Goal: Browse casually: Explore the website without a specific task or goal

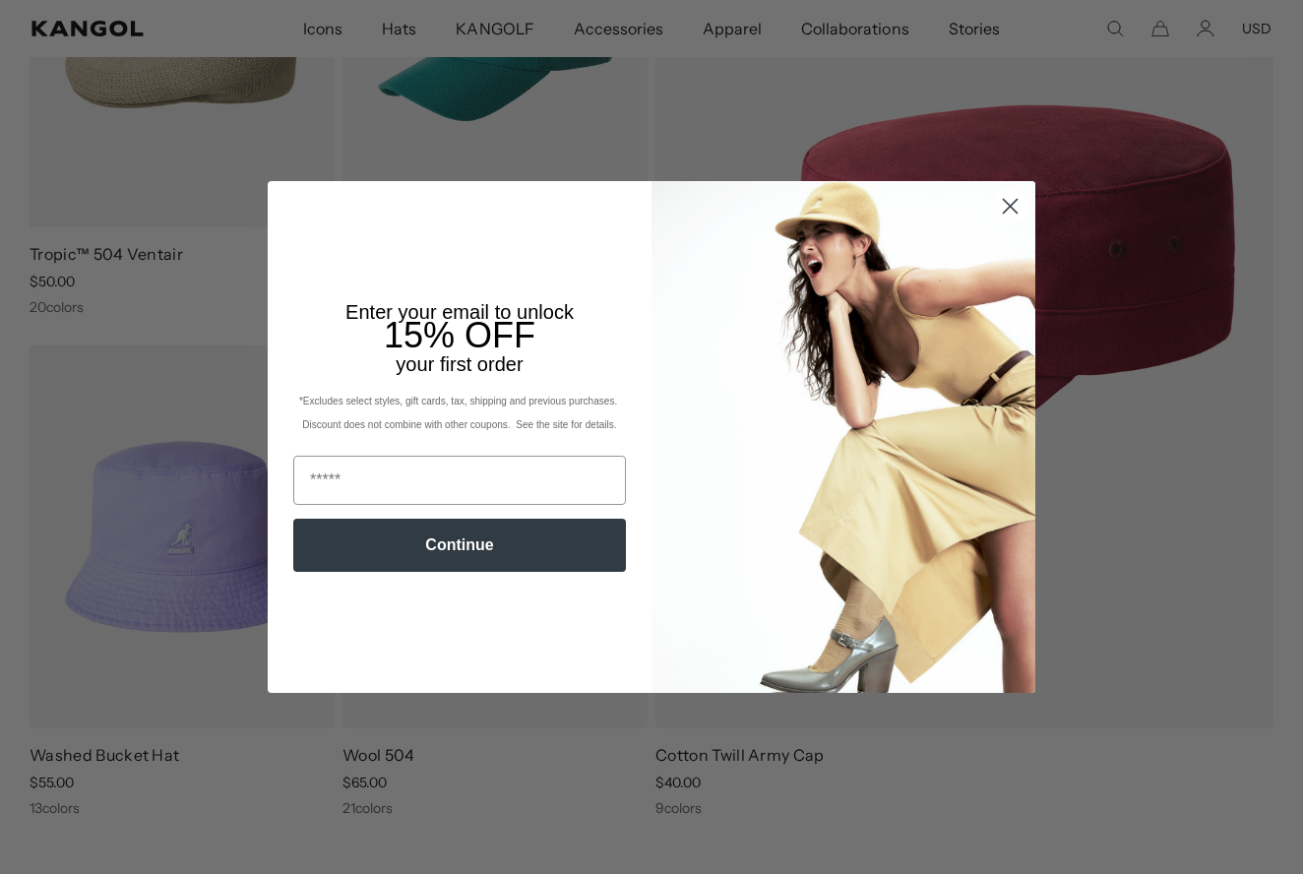
click at [1009, 211] on circle "Close dialog" at bounding box center [1010, 206] width 32 height 32
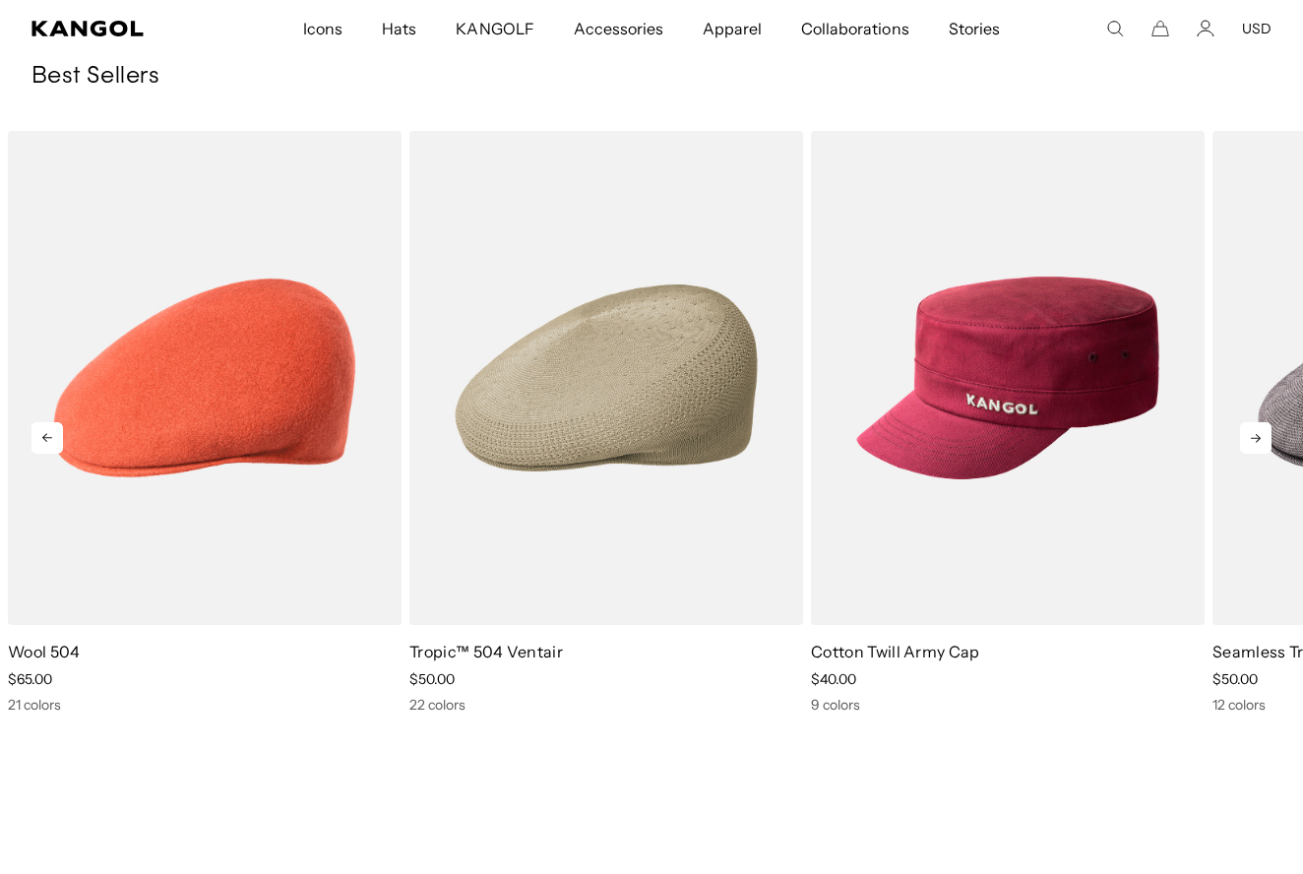
click at [1261, 435] on icon at bounding box center [1255, 437] width 31 height 31
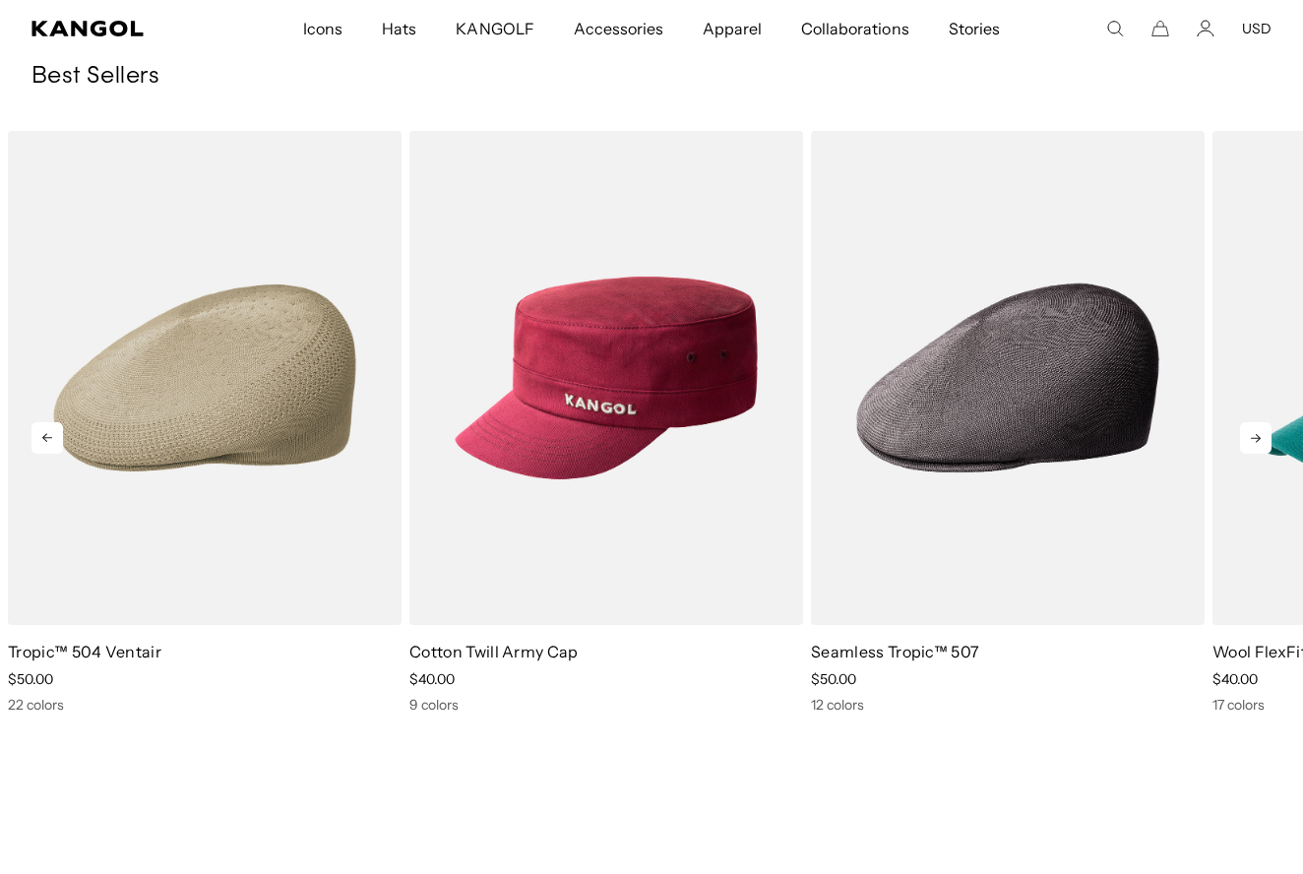
click at [1260, 446] on icon at bounding box center [1255, 437] width 31 height 31
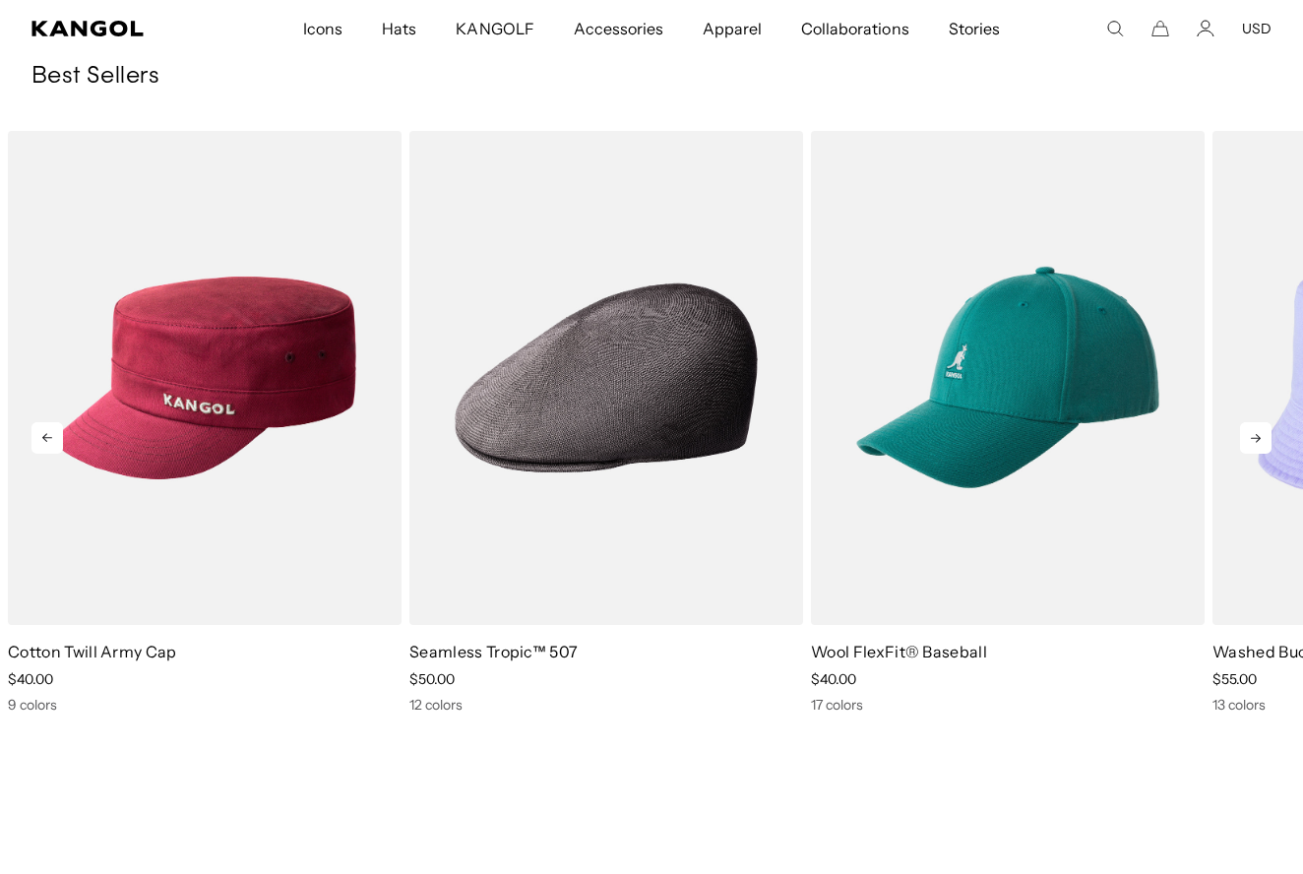
click at [1259, 446] on icon at bounding box center [1255, 437] width 31 height 31
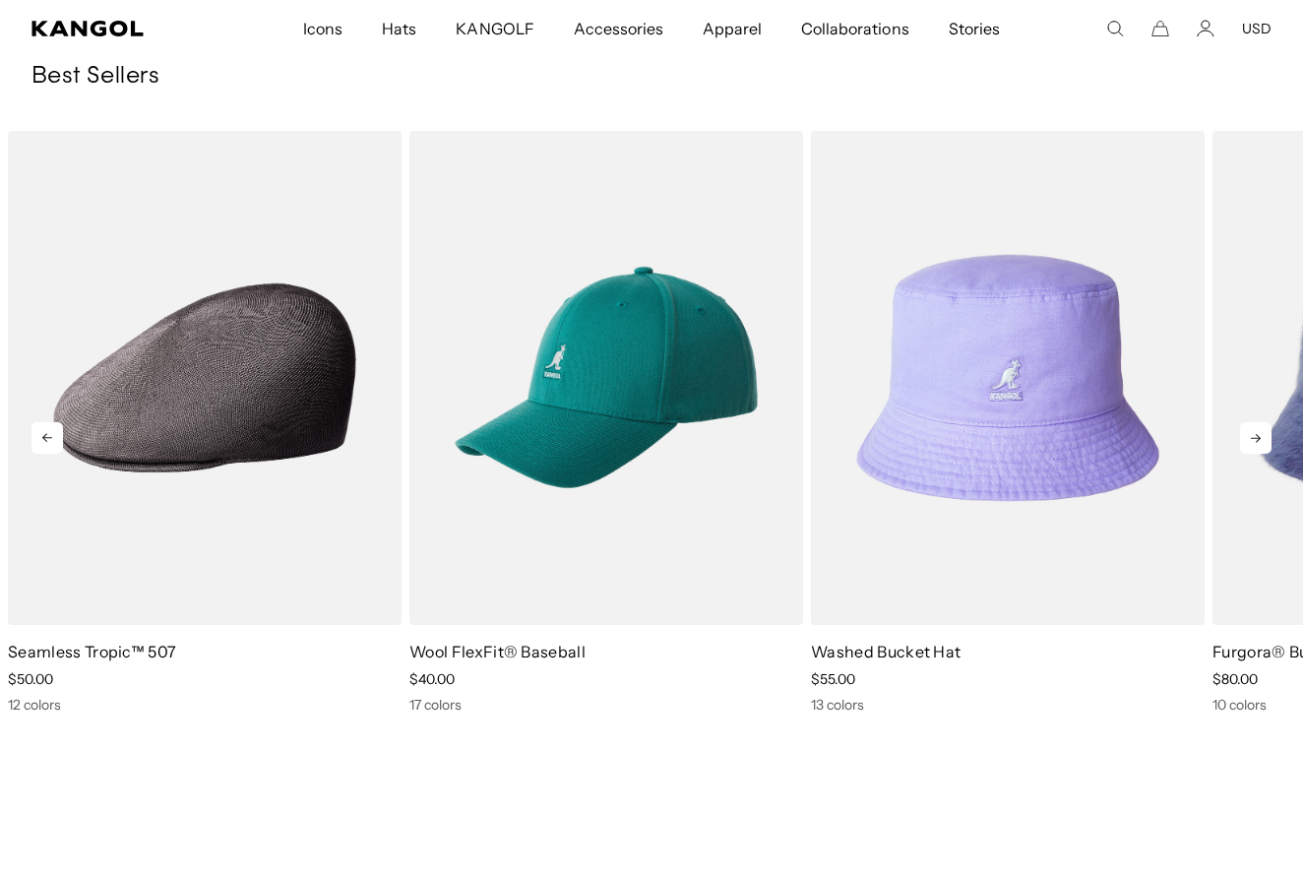
click at [1257, 446] on icon at bounding box center [1255, 437] width 31 height 31
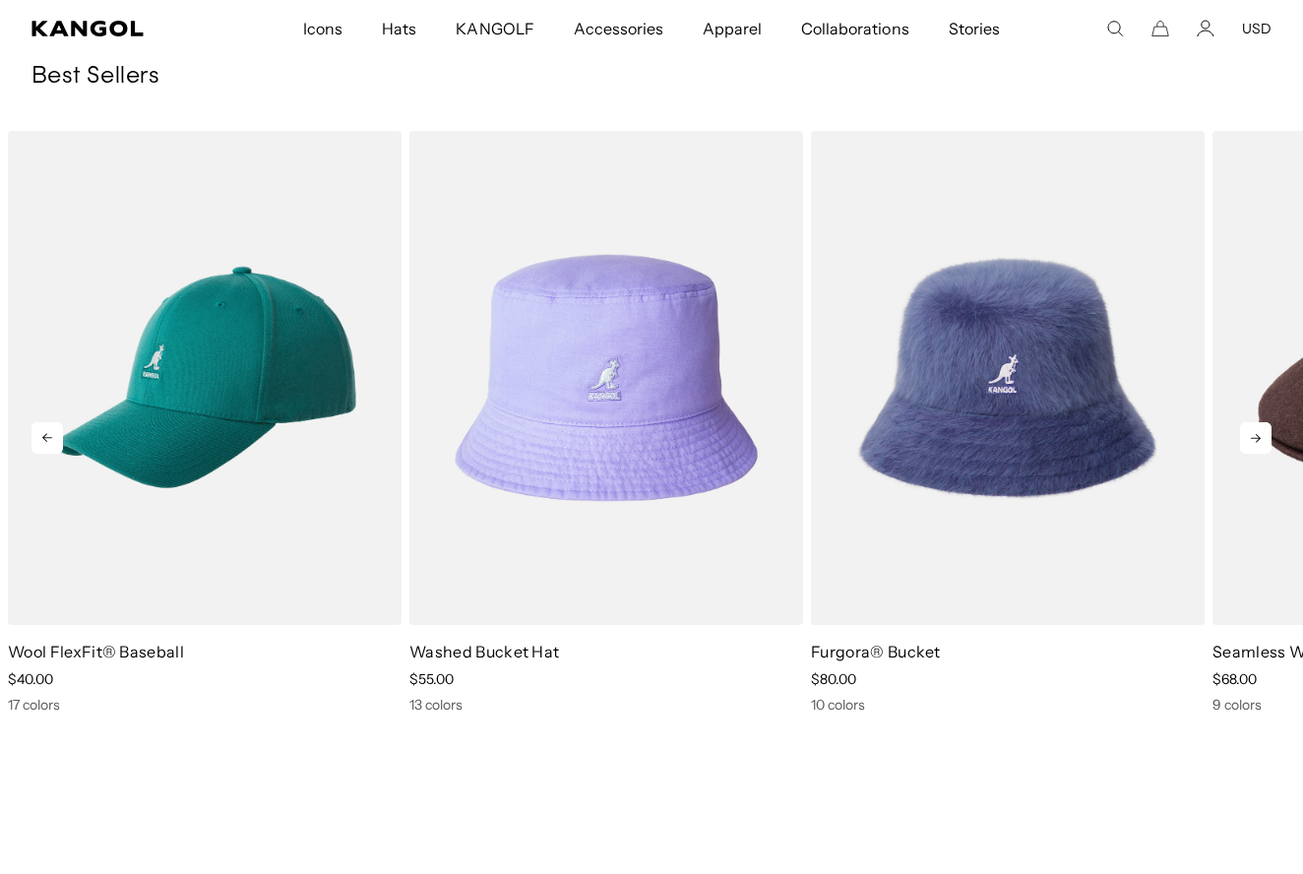
click at [1251, 444] on icon at bounding box center [1255, 437] width 31 height 31
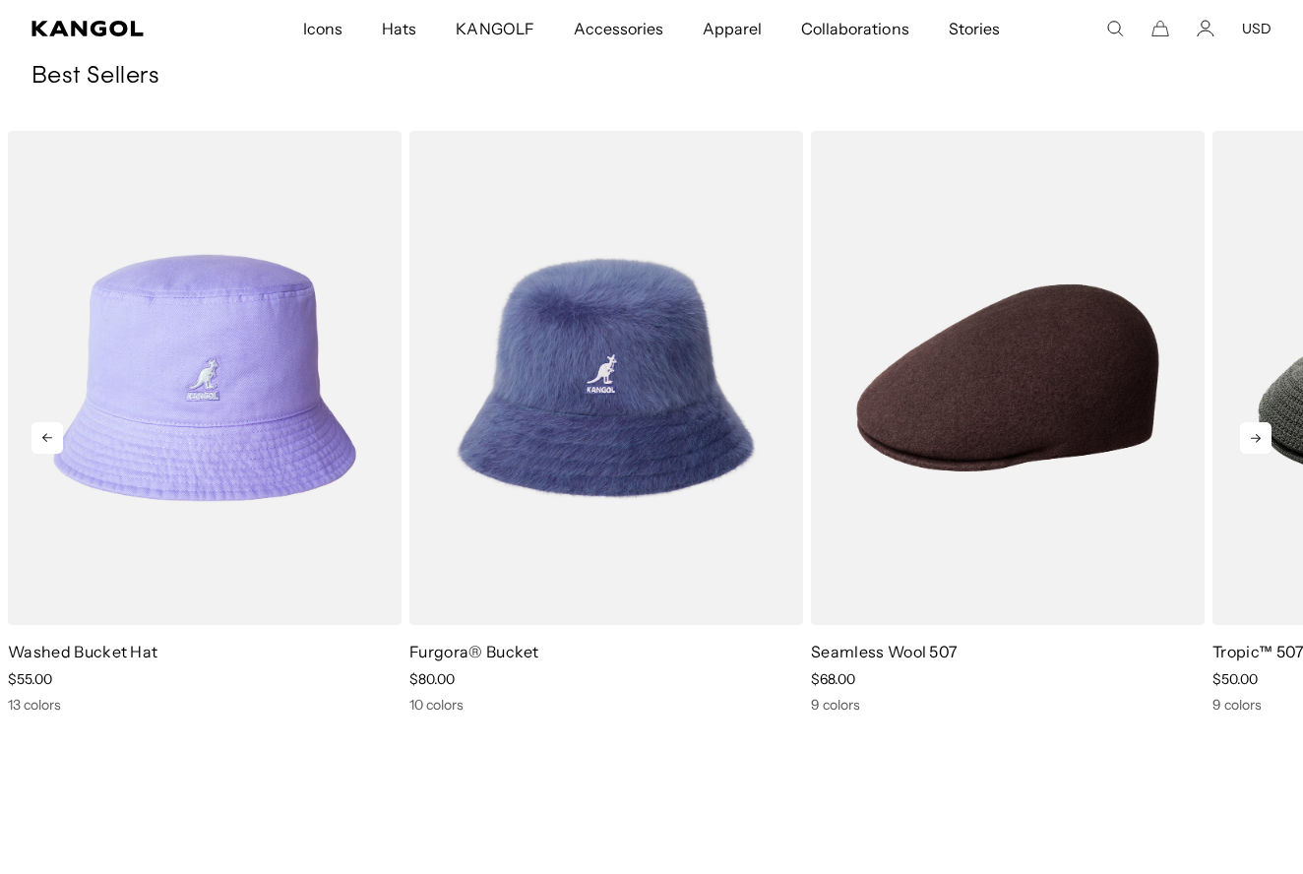
click at [1251, 444] on icon at bounding box center [1255, 437] width 31 height 31
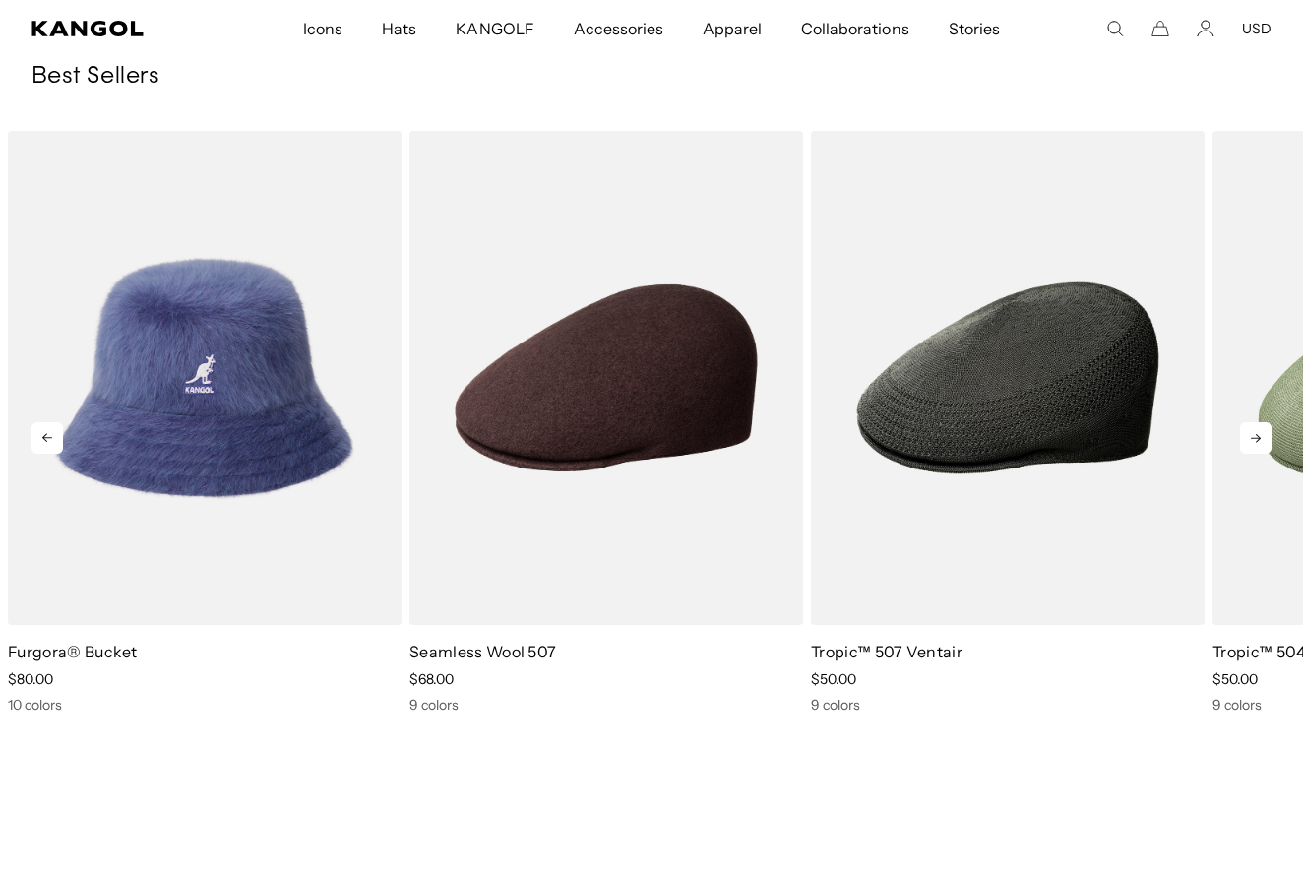
click at [1250, 444] on icon at bounding box center [1255, 437] width 31 height 31
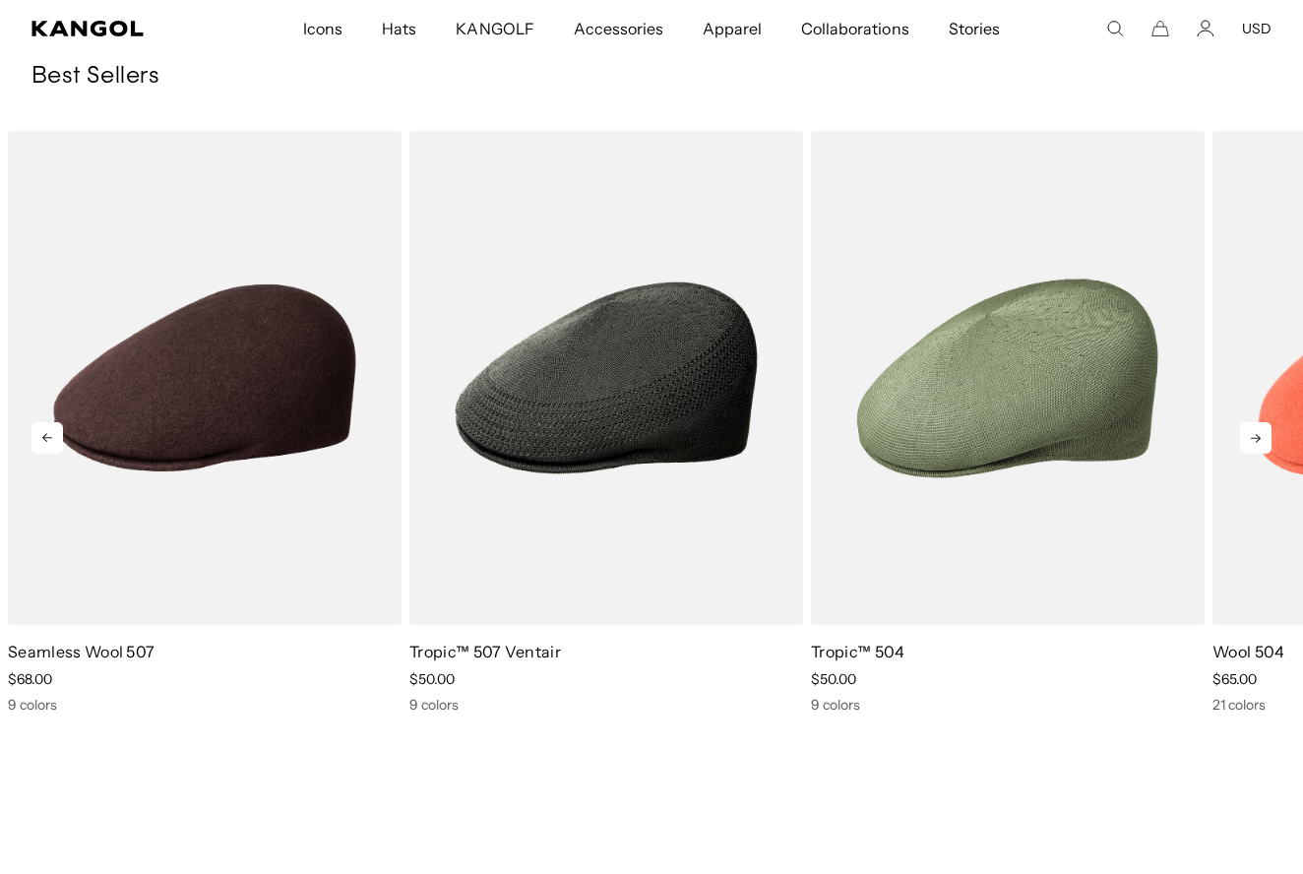
click at [1250, 444] on icon at bounding box center [1255, 437] width 31 height 31
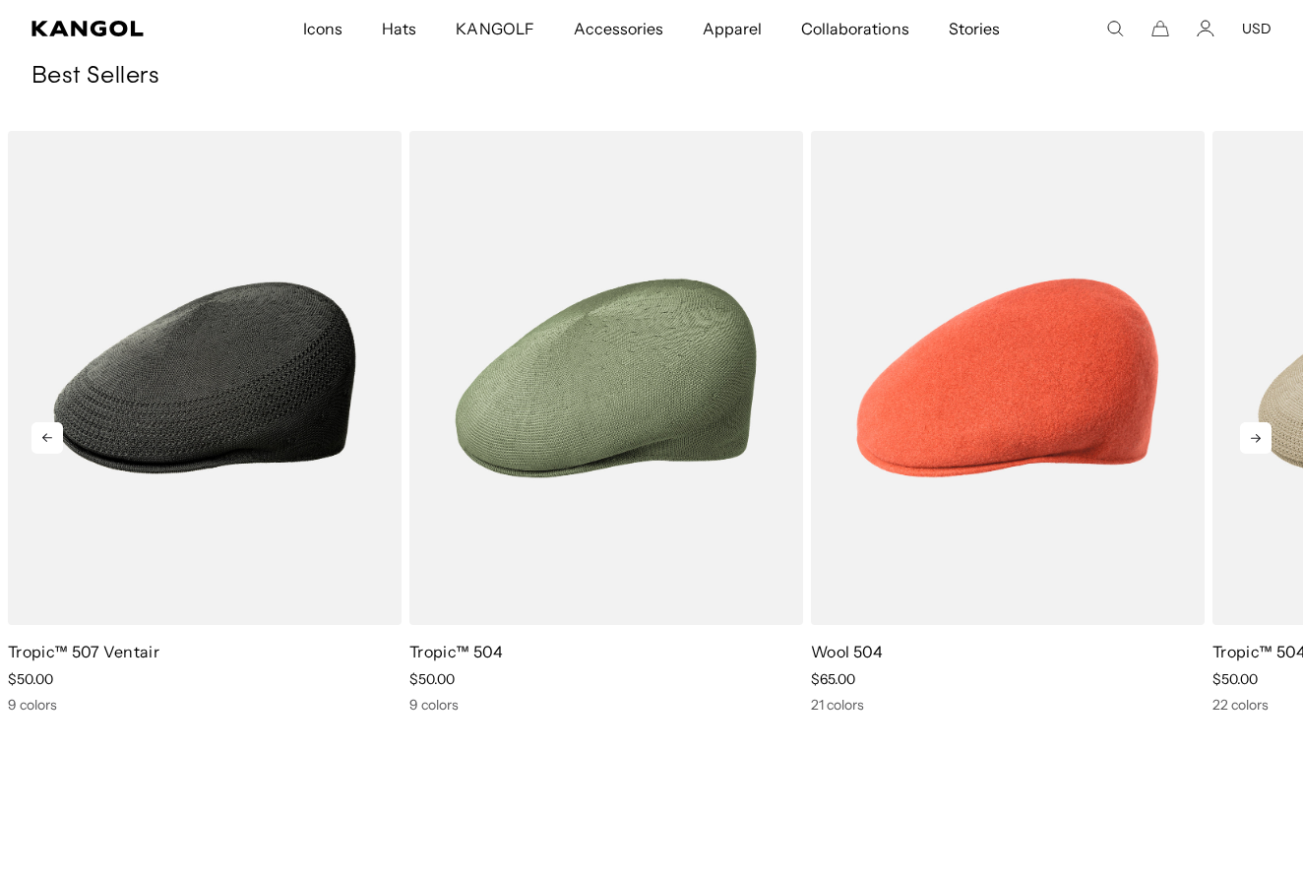
click at [1250, 444] on icon at bounding box center [1255, 437] width 31 height 31
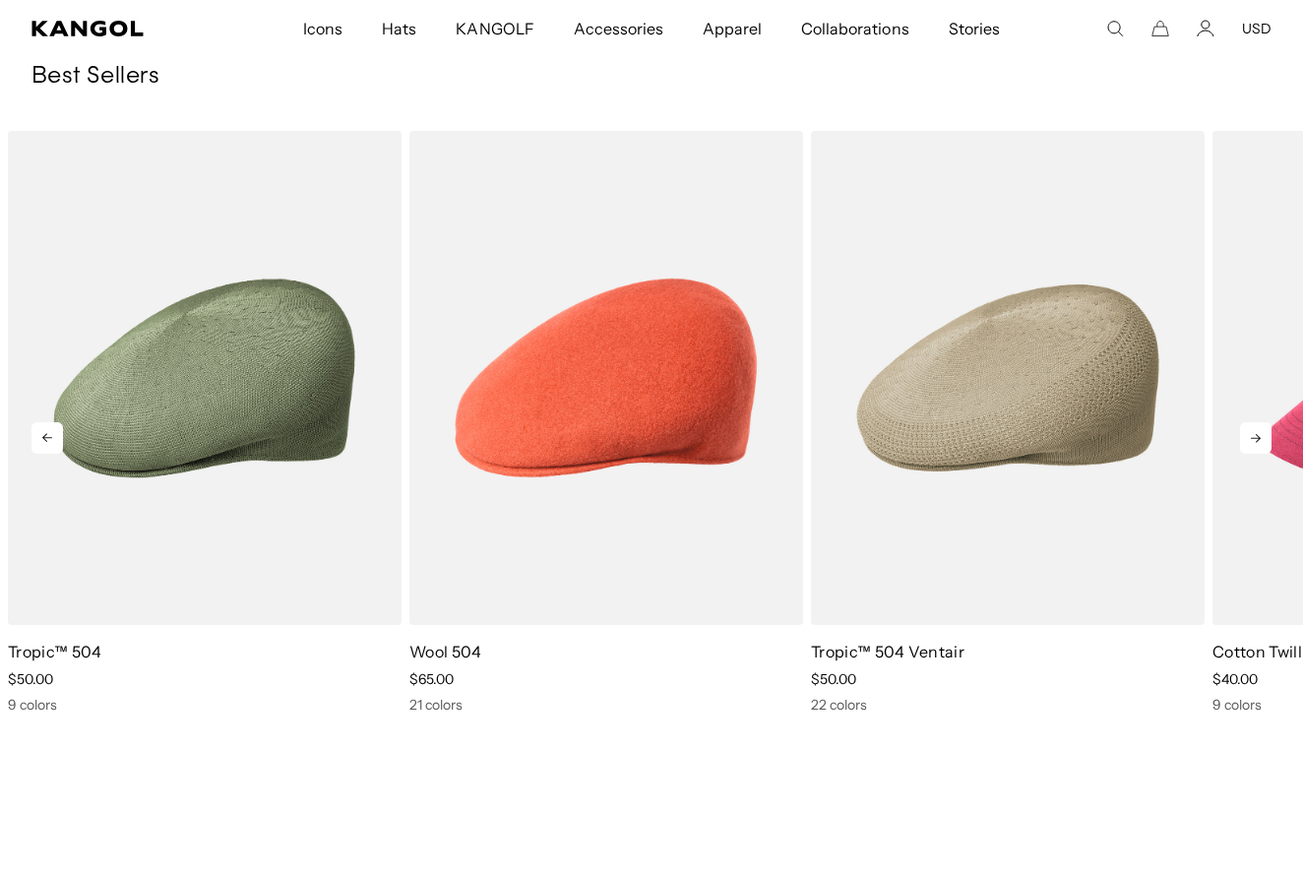
click at [1250, 444] on icon at bounding box center [1255, 437] width 31 height 31
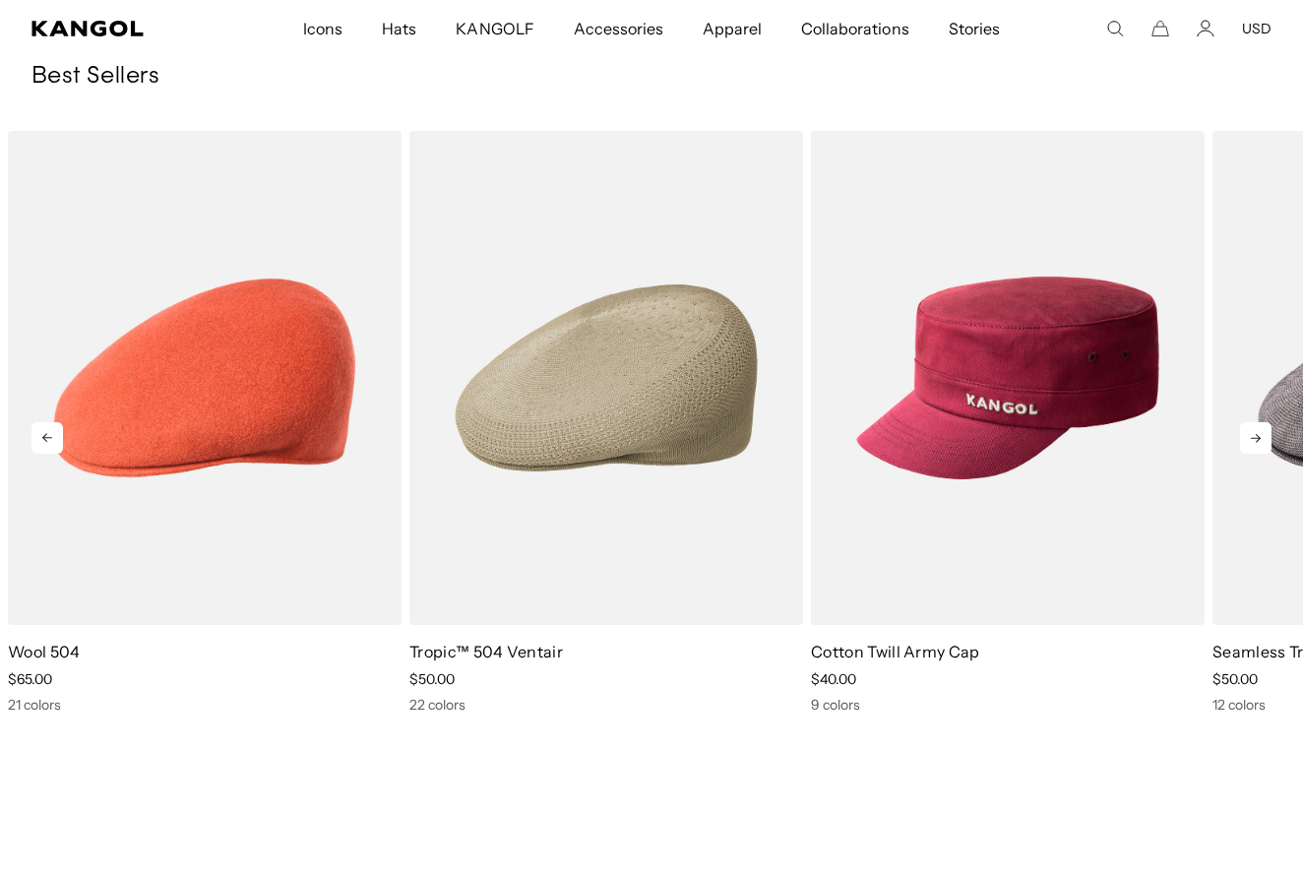
click at [1250, 444] on icon at bounding box center [1255, 437] width 31 height 31
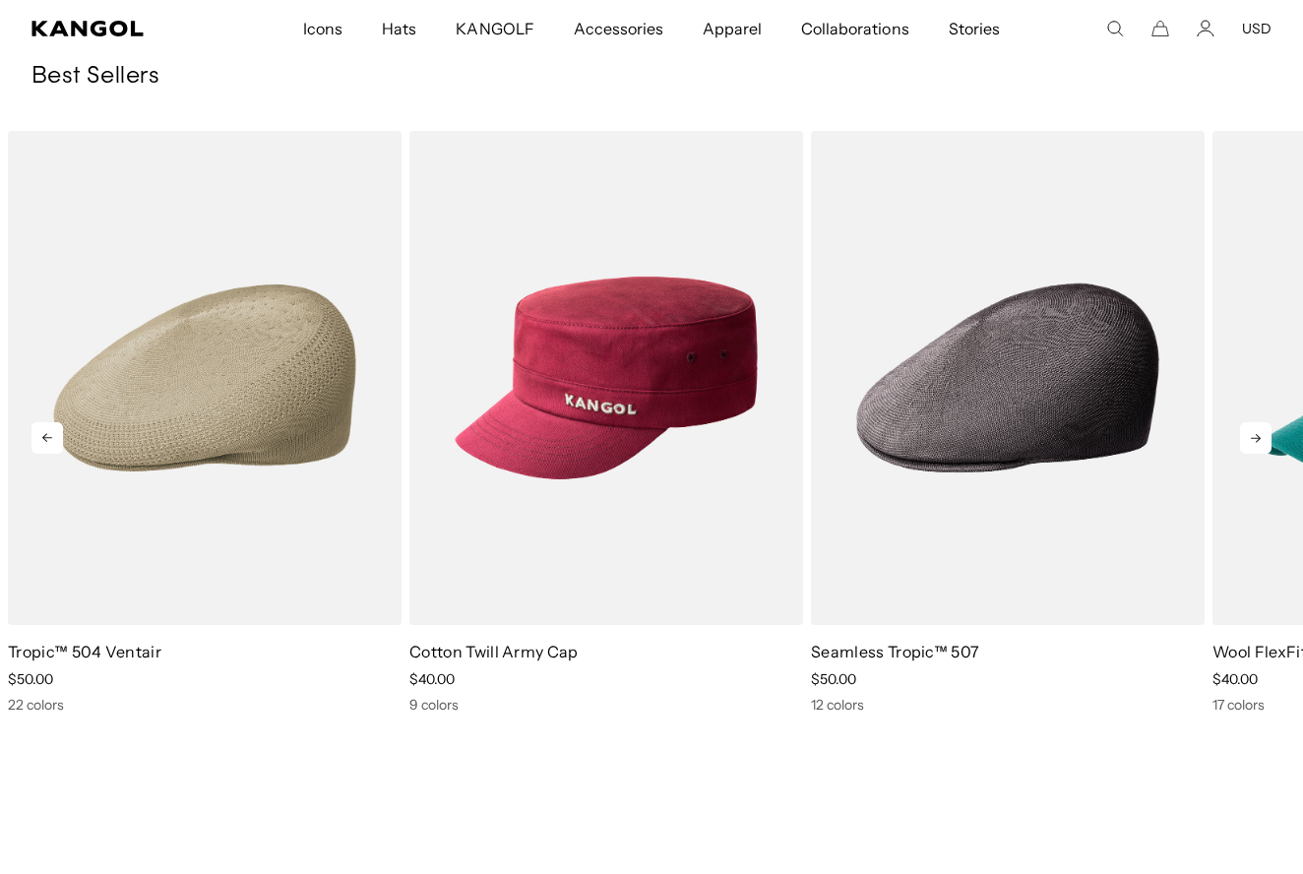
click at [1250, 444] on icon at bounding box center [1255, 437] width 31 height 31
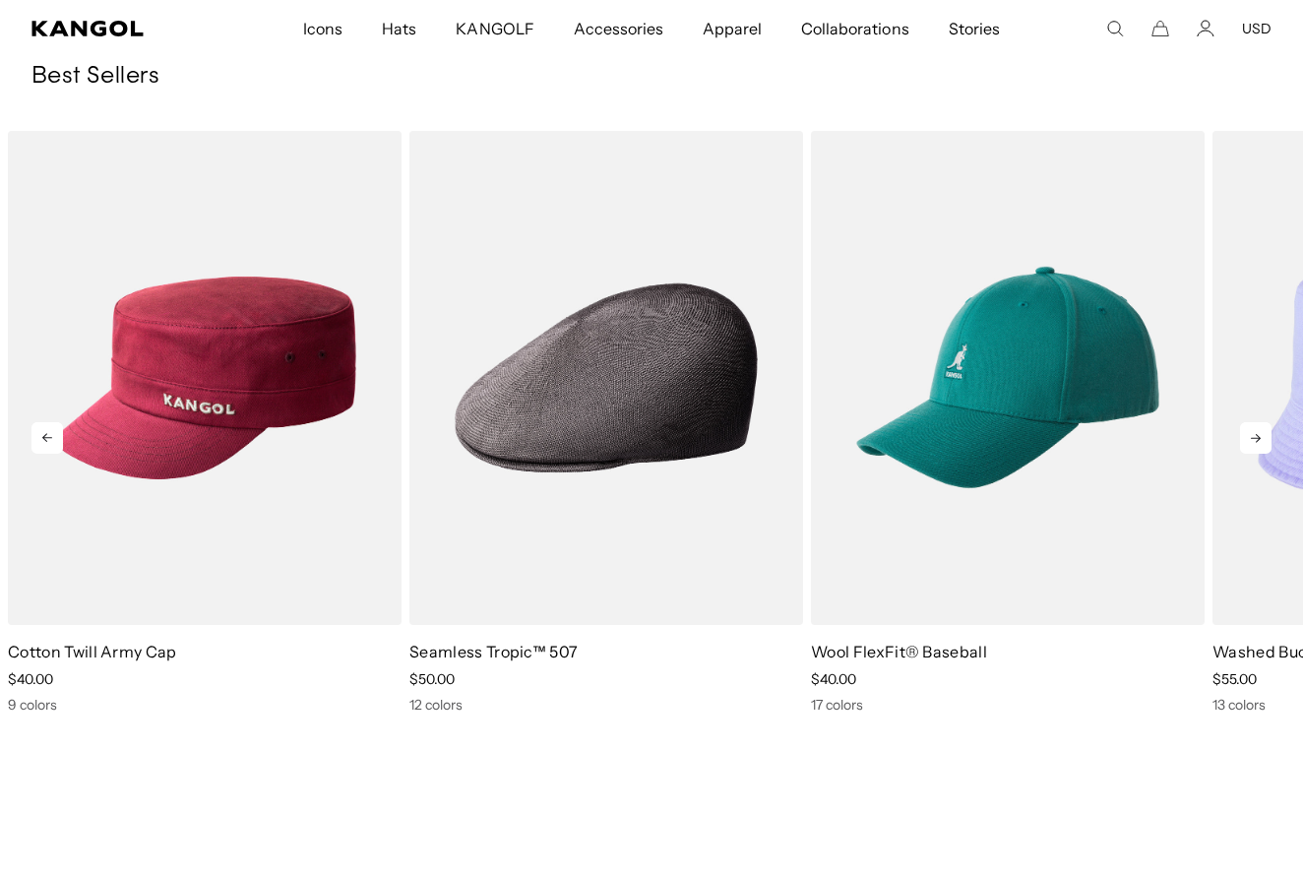
click at [1250, 444] on icon at bounding box center [1255, 437] width 31 height 31
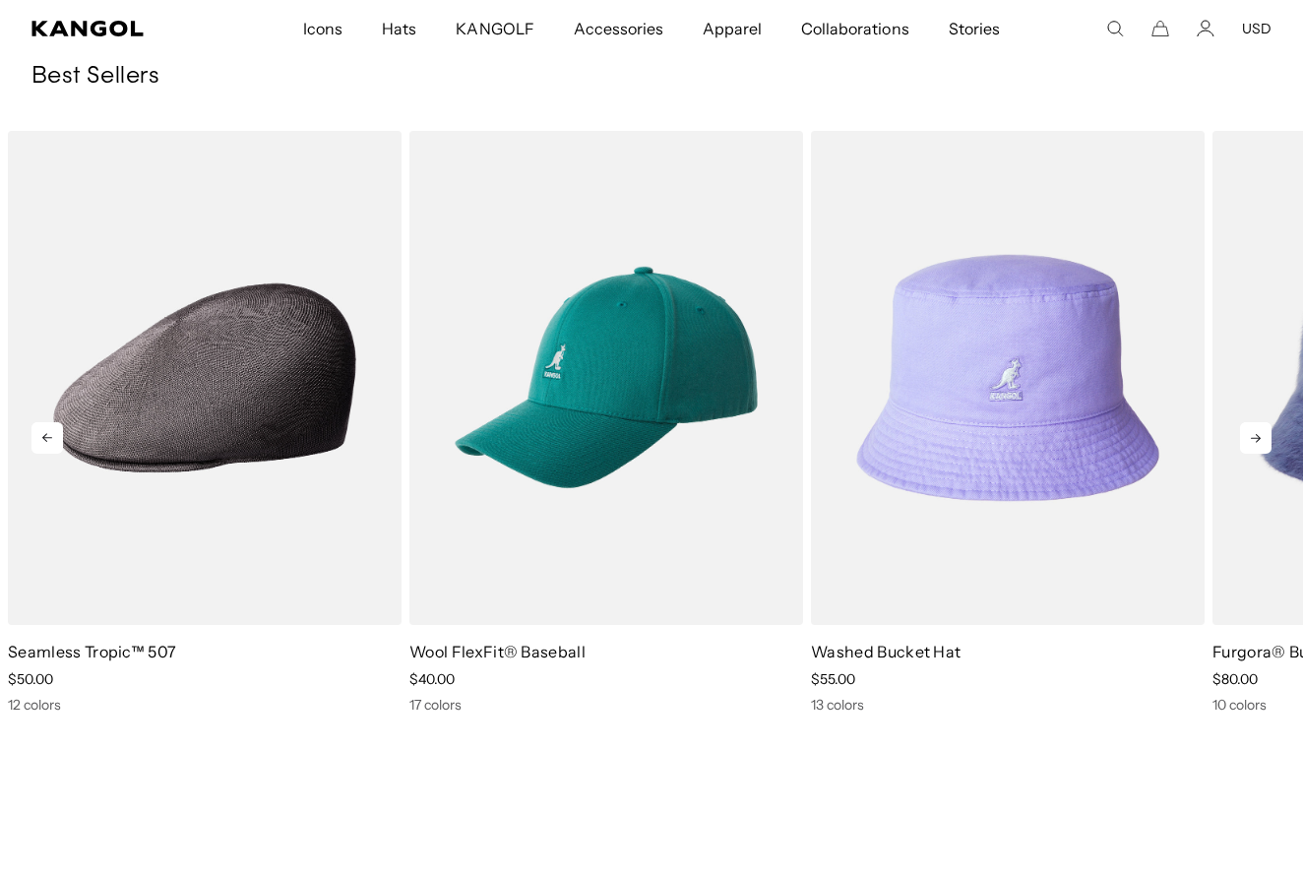
click at [1250, 444] on icon at bounding box center [1255, 437] width 31 height 31
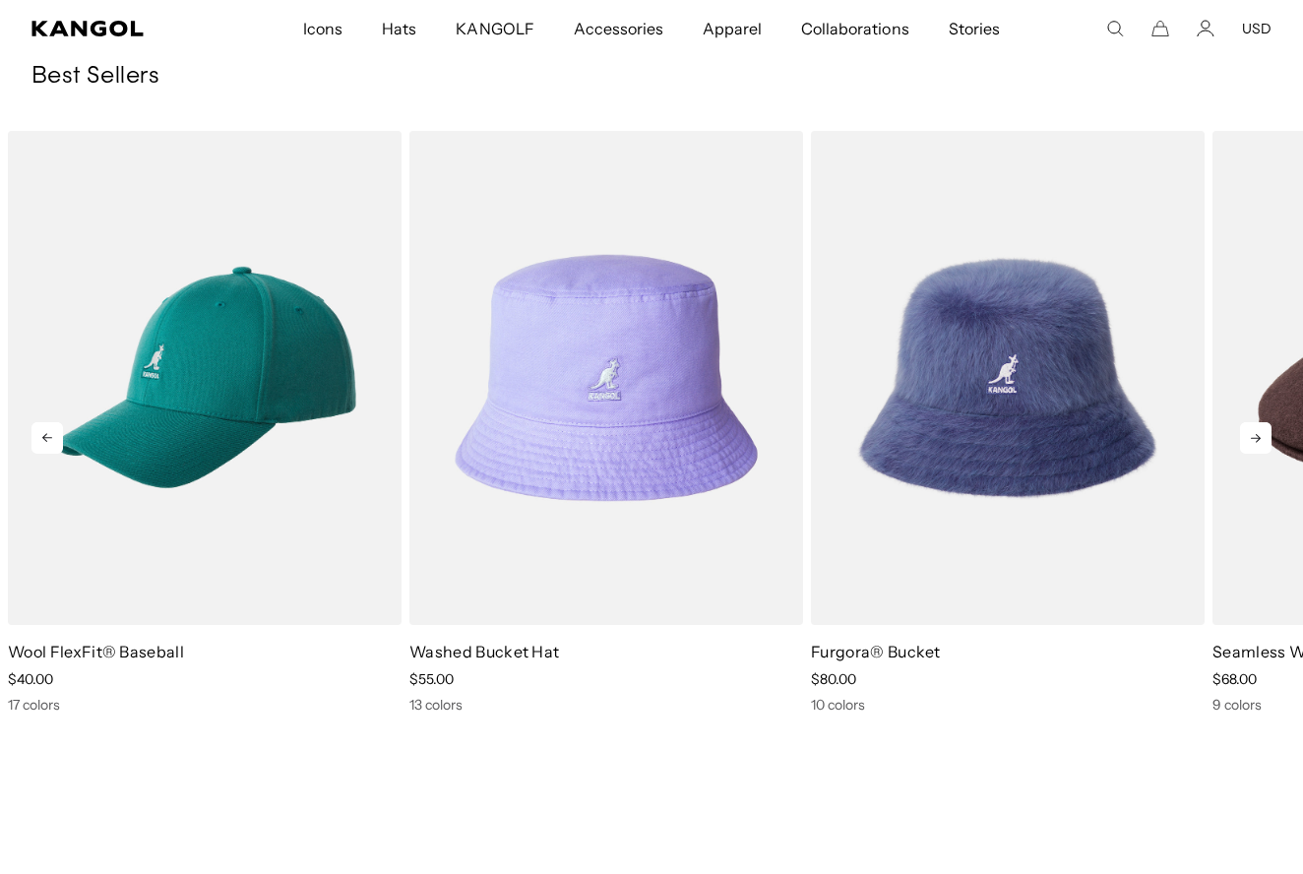
click at [1250, 444] on icon at bounding box center [1255, 437] width 31 height 31
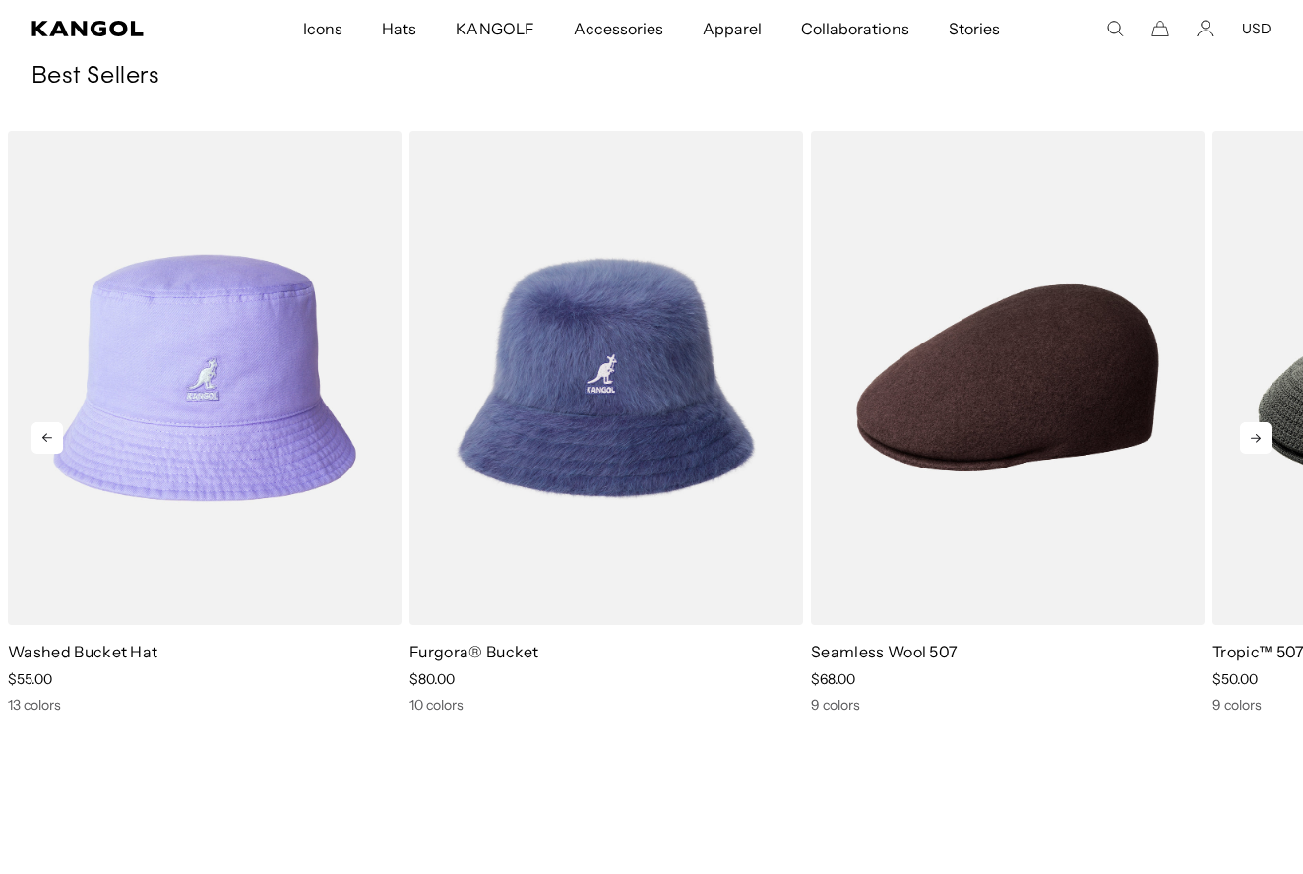
click at [1250, 444] on icon at bounding box center [1255, 437] width 31 height 31
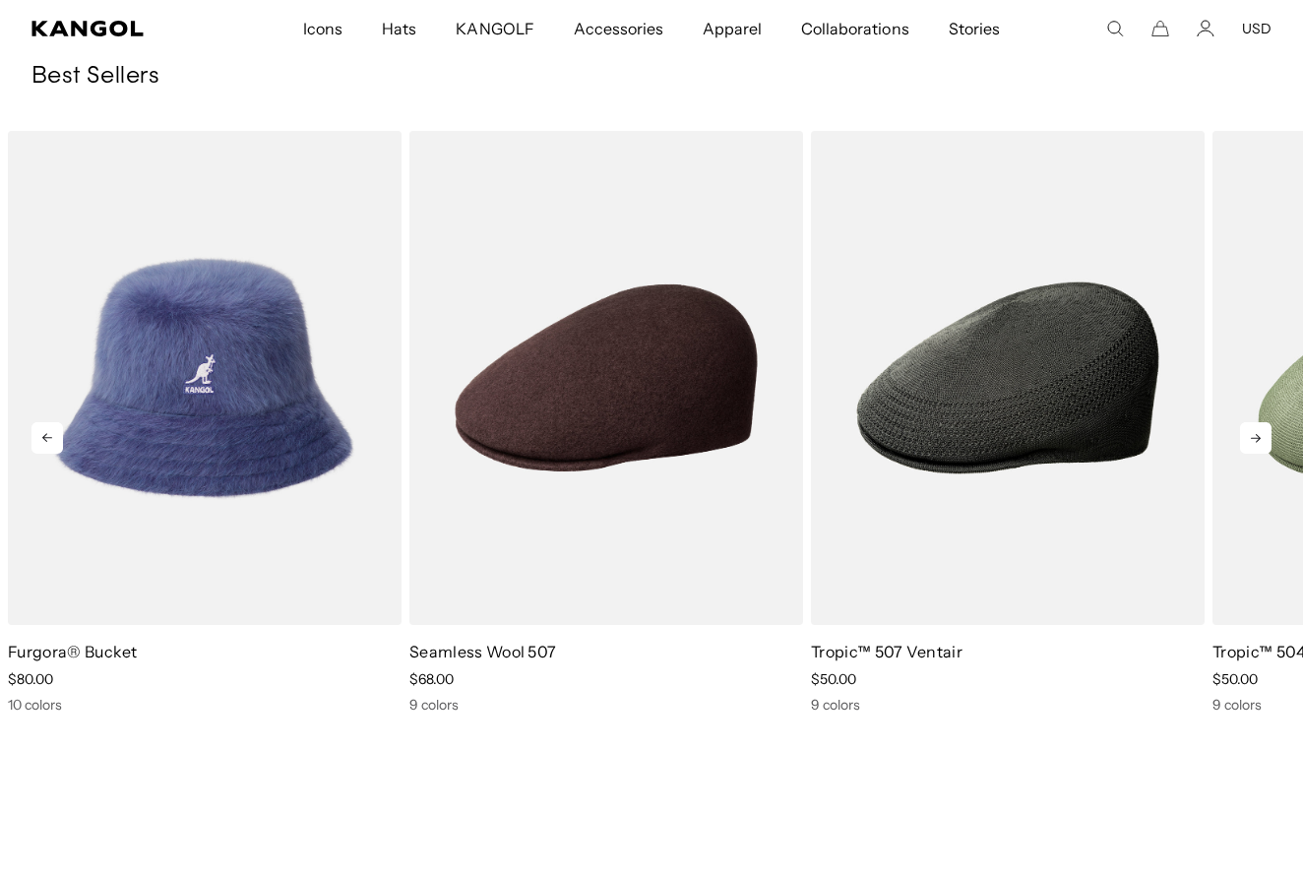
click at [1250, 444] on icon at bounding box center [1255, 437] width 31 height 31
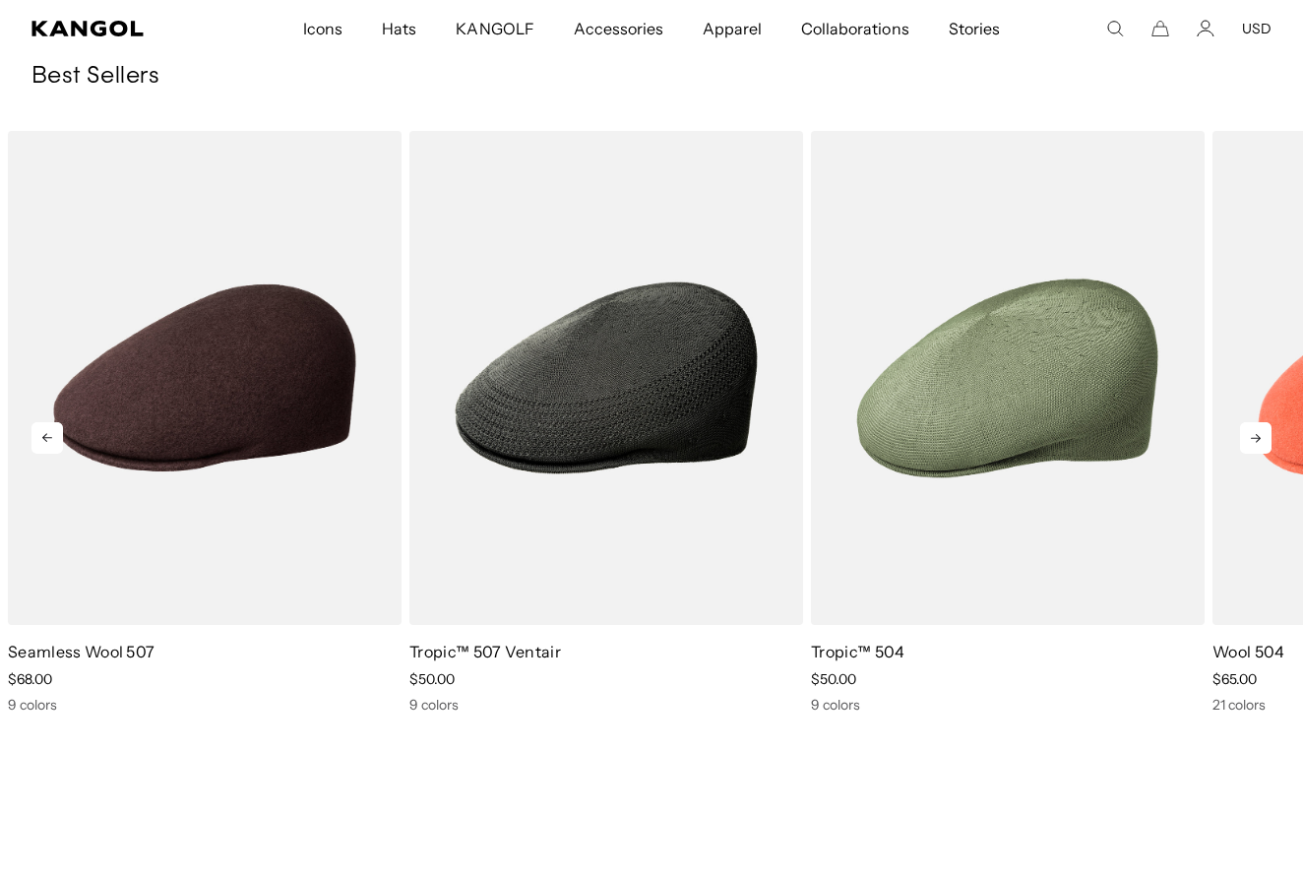
click at [1250, 444] on icon at bounding box center [1255, 437] width 31 height 31
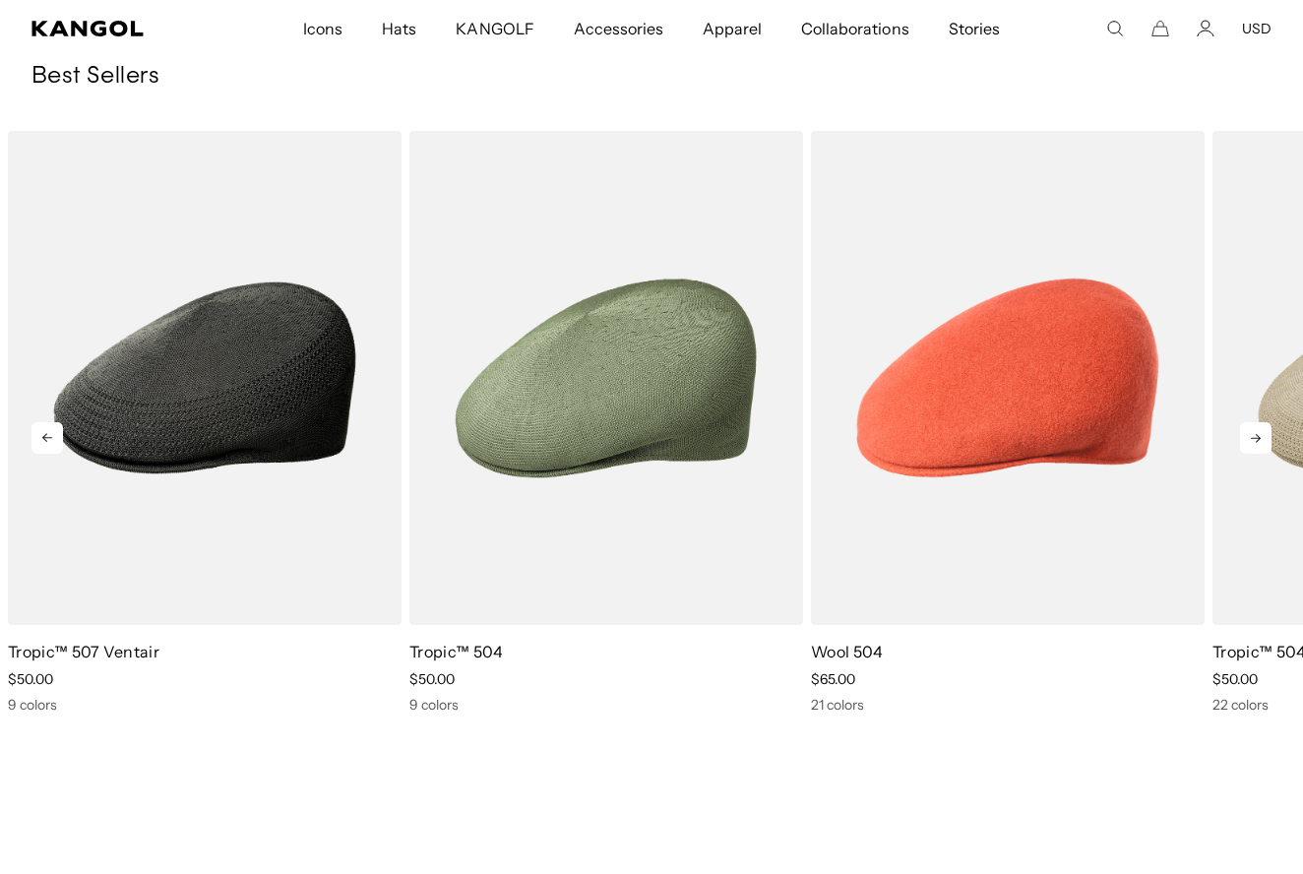
click at [1250, 444] on icon at bounding box center [1255, 437] width 31 height 31
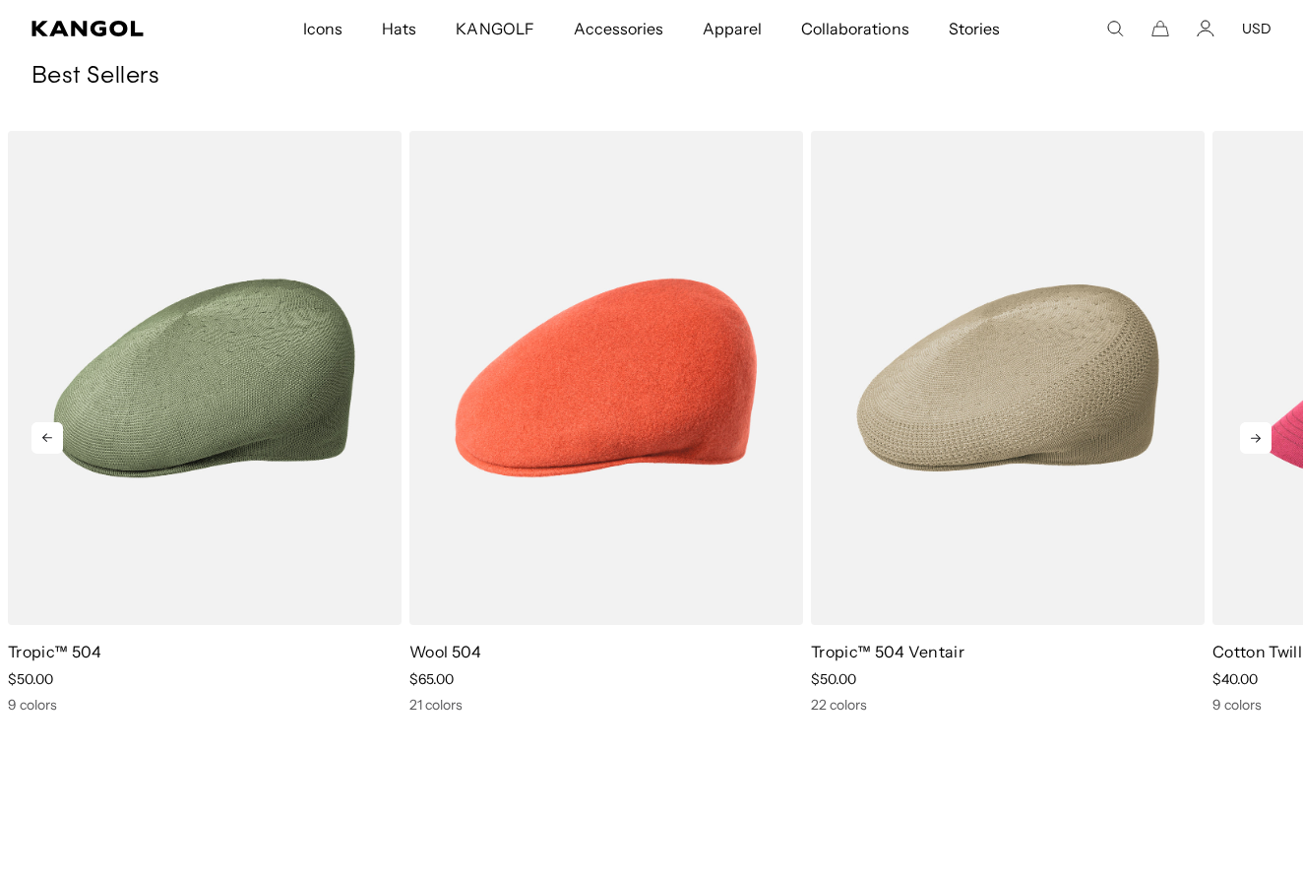
click at [1250, 444] on icon at bounding box center [1255, 437] width 31 height 31
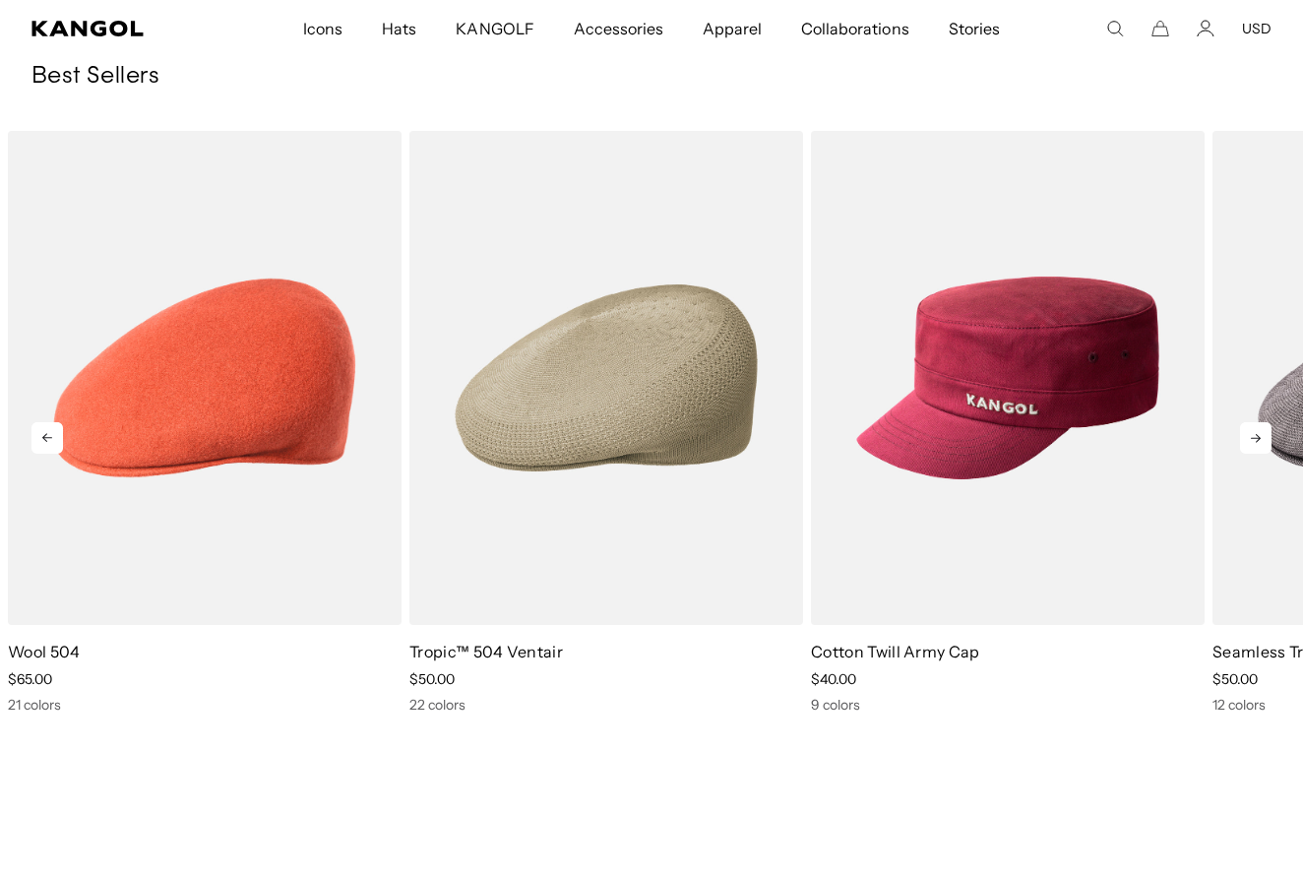
click at [1250, 444] on icon at bounding box center [1255, 437] width 31 height 31
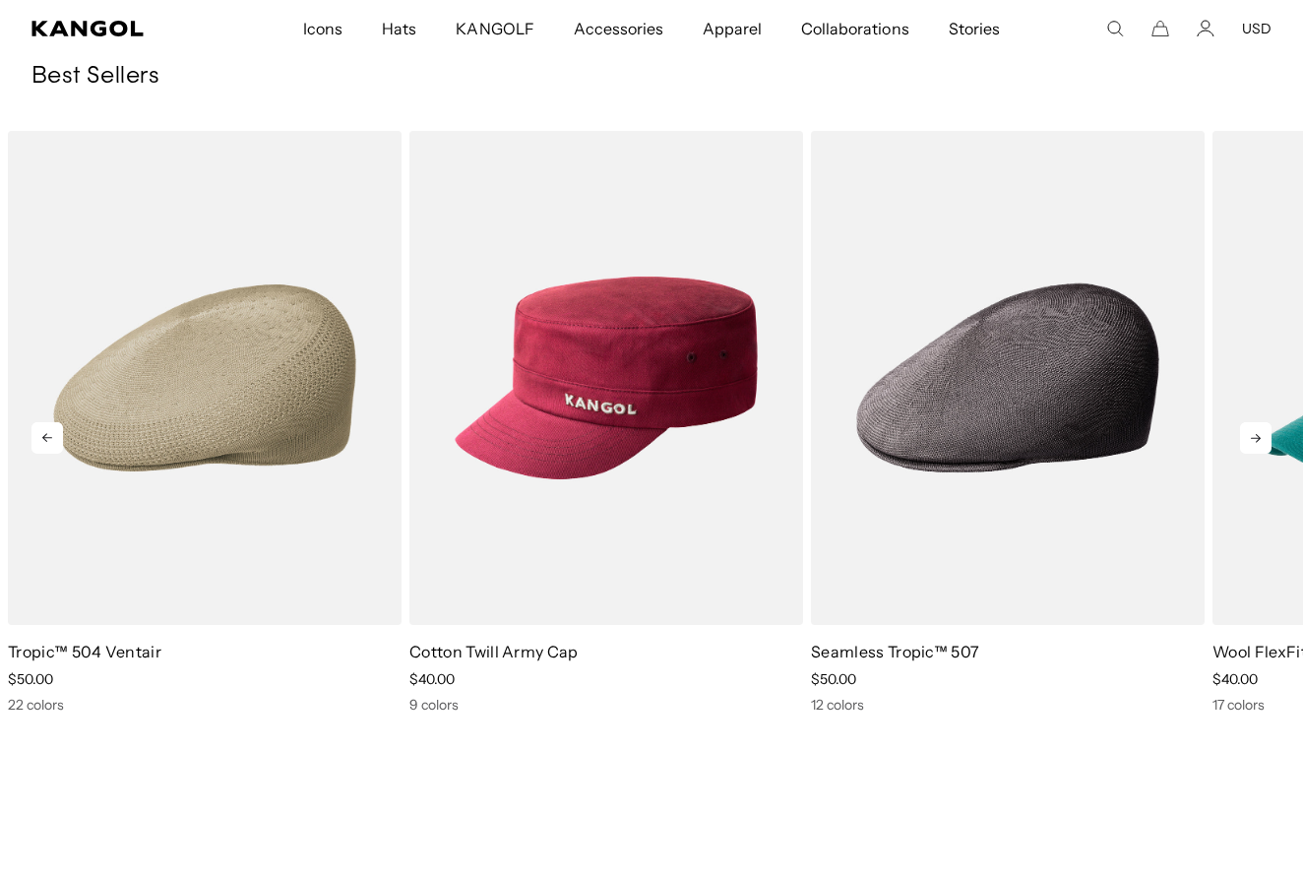
click at [1250, 444] on icon at bounding box center [1255, 437] width 31 height 31
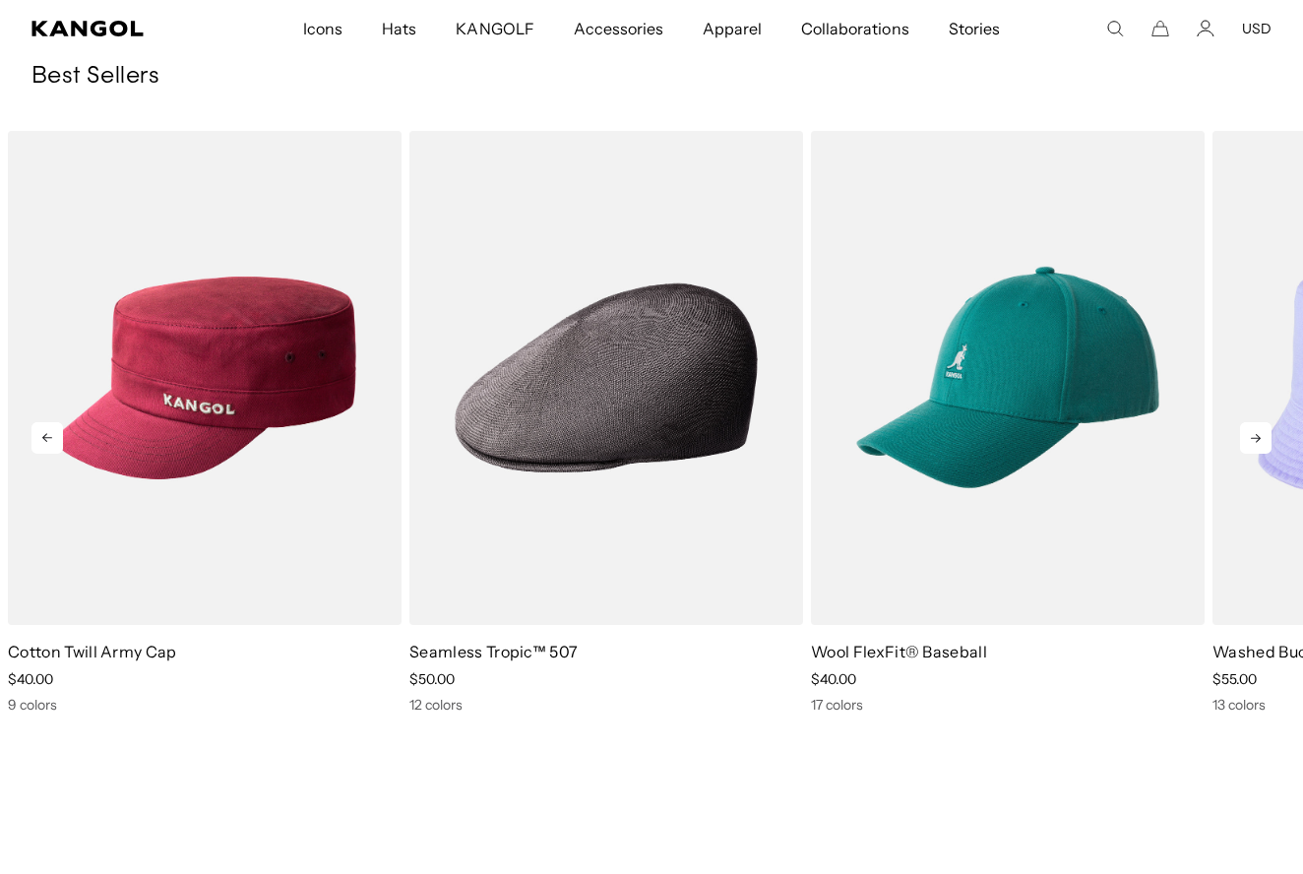
click at [1250, 444] on icon at bounding box center [1255, 437] width 31 height 31
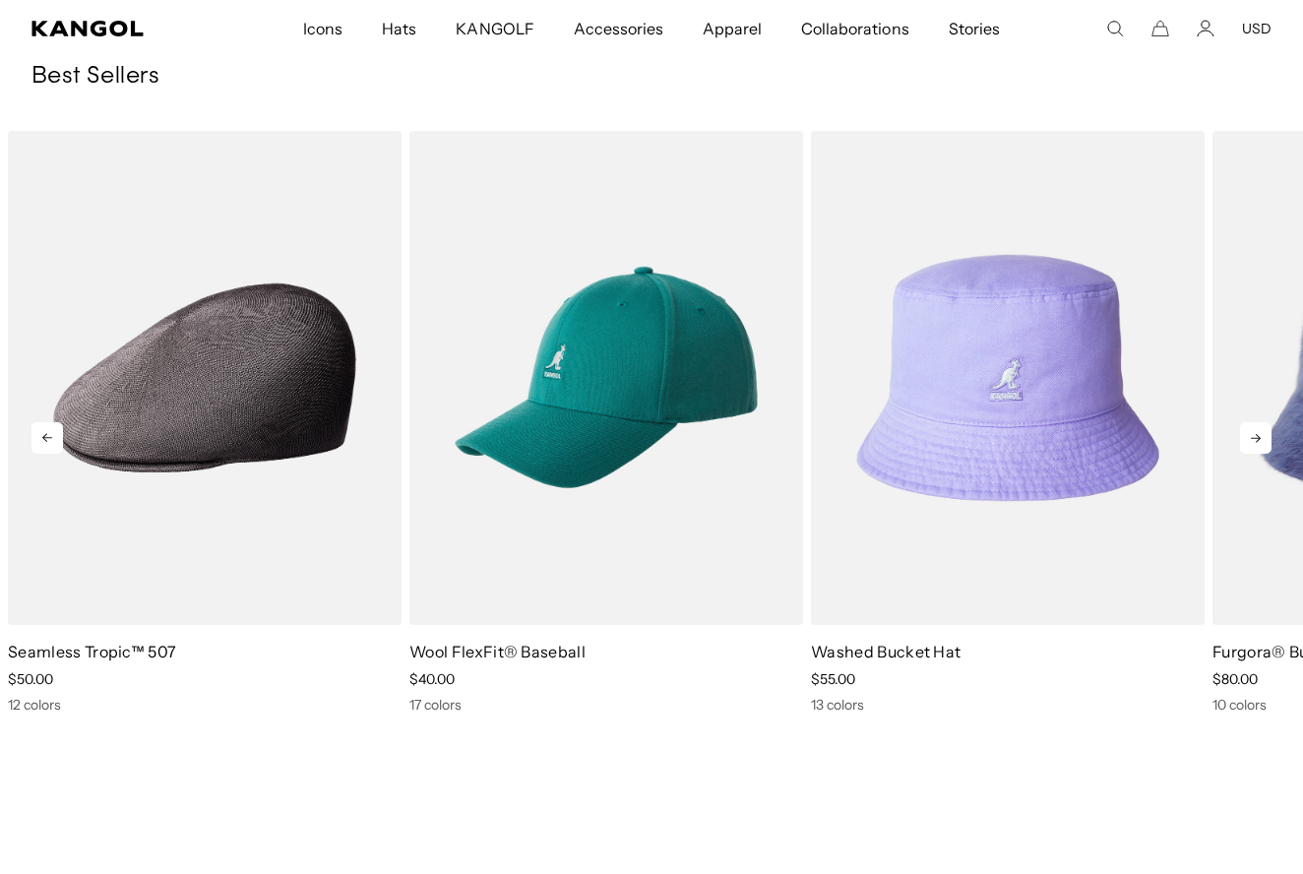
click at [1250, 444] on icon at bounding box center [1255, 437] width 31 height 31
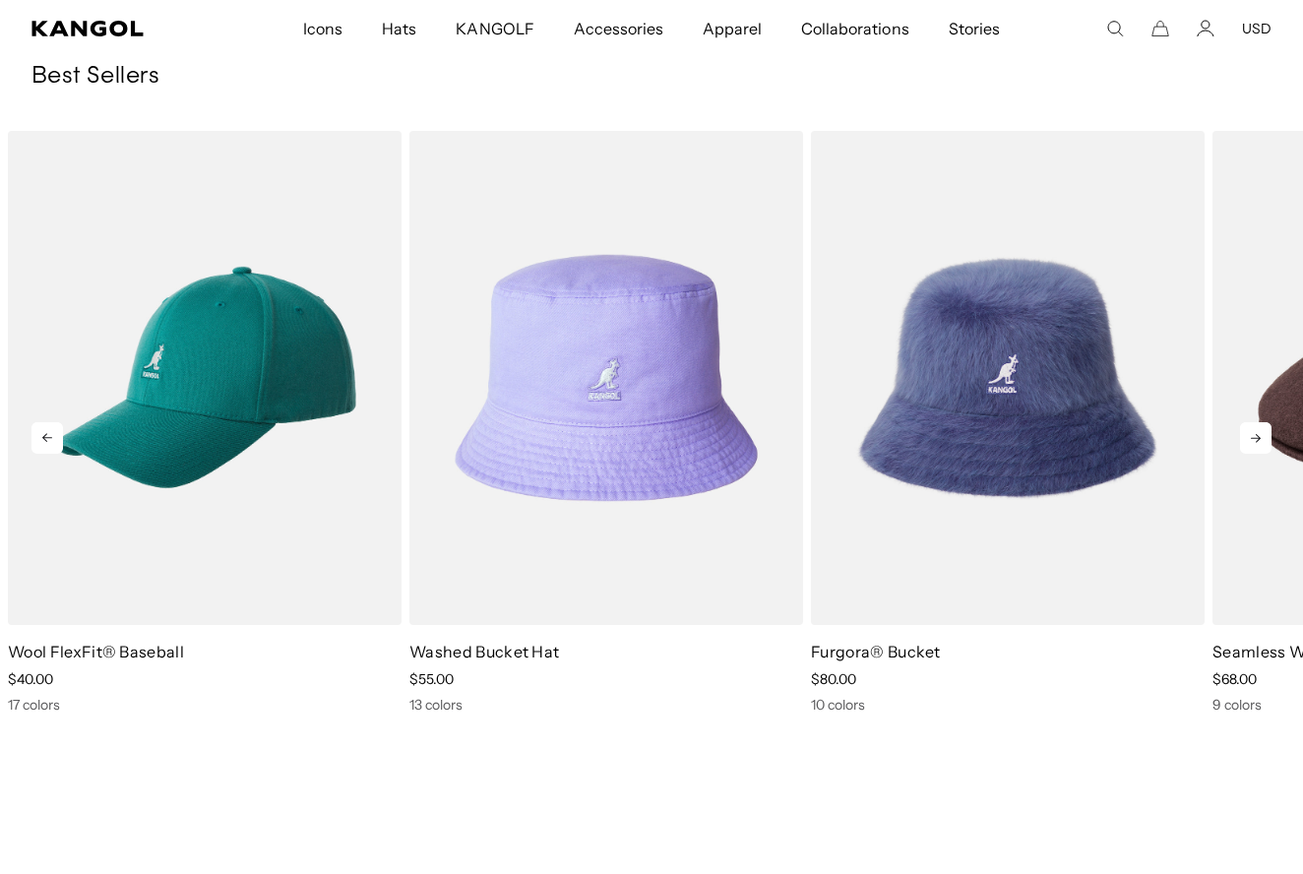
click at [1250, 444] on icon at bounding box center [1255, 437] width 31 height 31
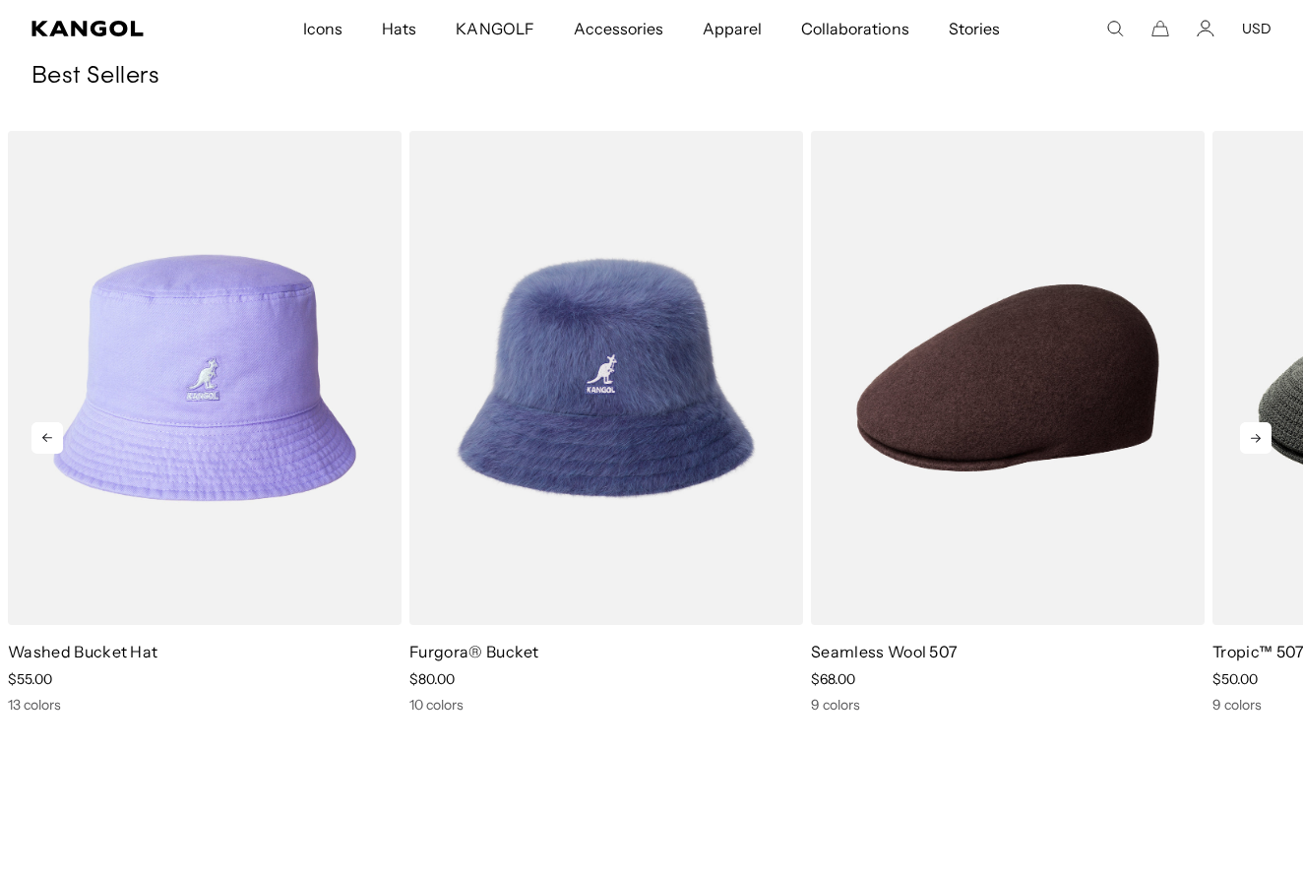
click at [1250, 444] on icon at bounding box center [1255, 437] width 31 height 31
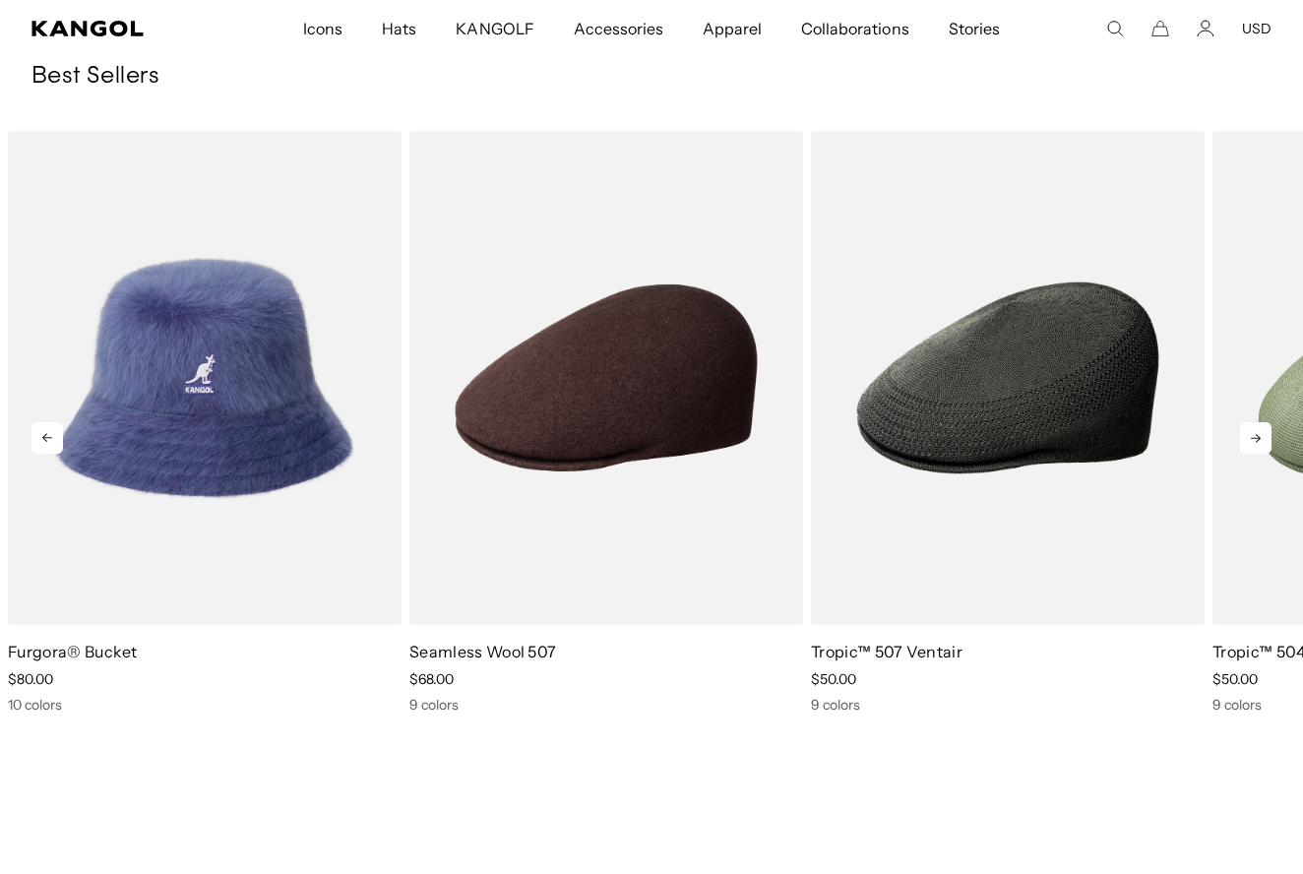
click at [1250, 444] on icon at bounding box center [1255, 437] width 31 height 31
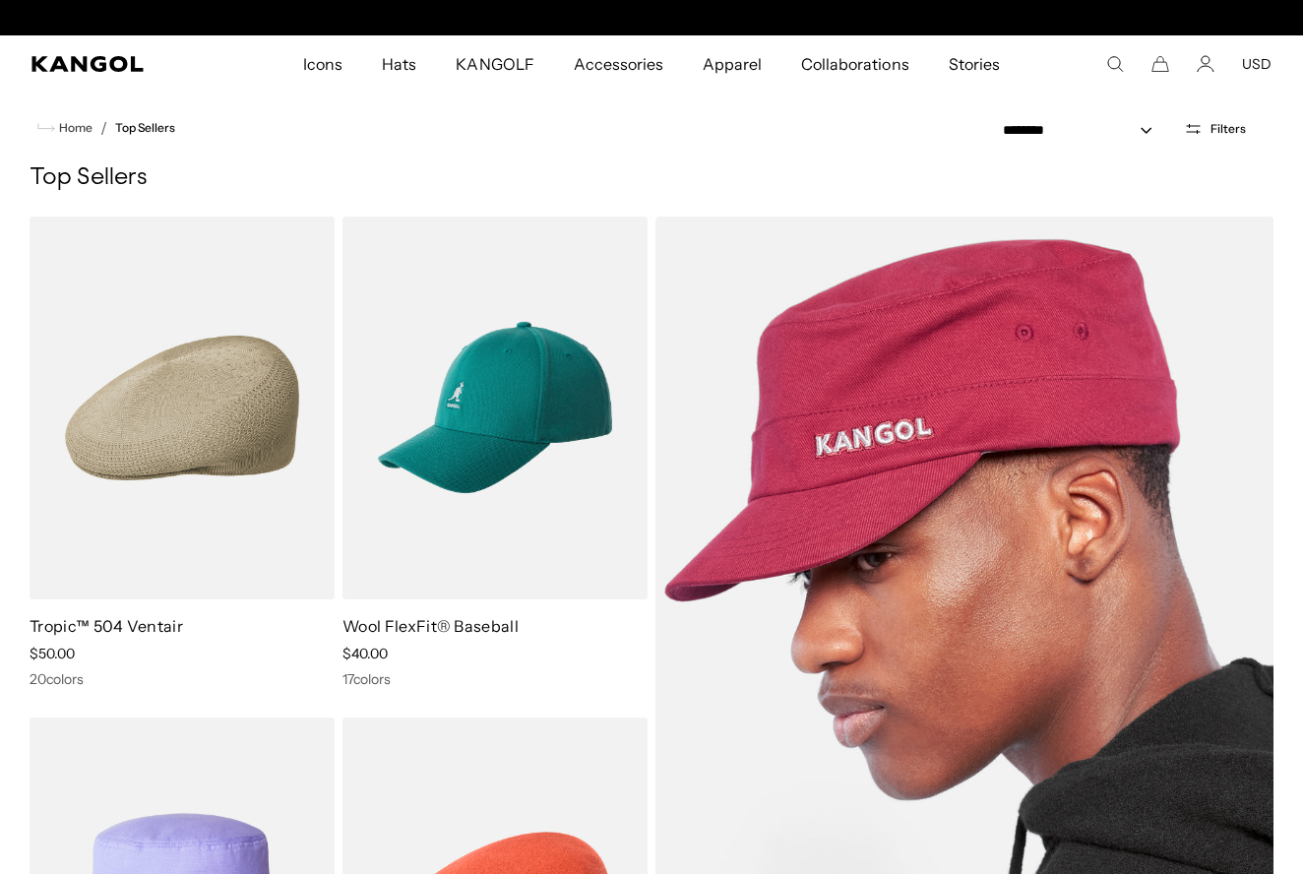
scroll to position [0, 406]
